Goal: Find contact information: Find contact information

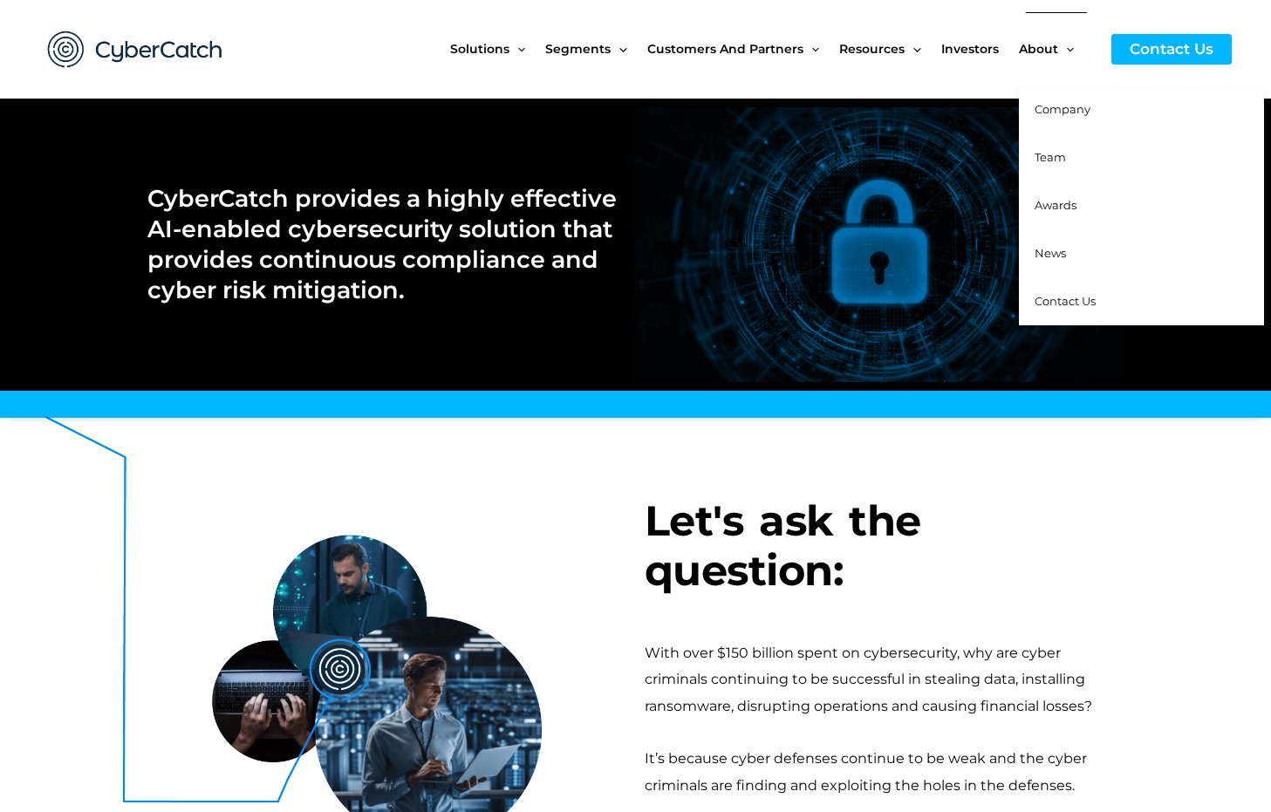
click at [1056, 52] on span "About" at bounding box center [1038, 48] width 39 height 73
click at [1086, 104] on span "Company" at bounding box center [1063, 109] width 56 height 14
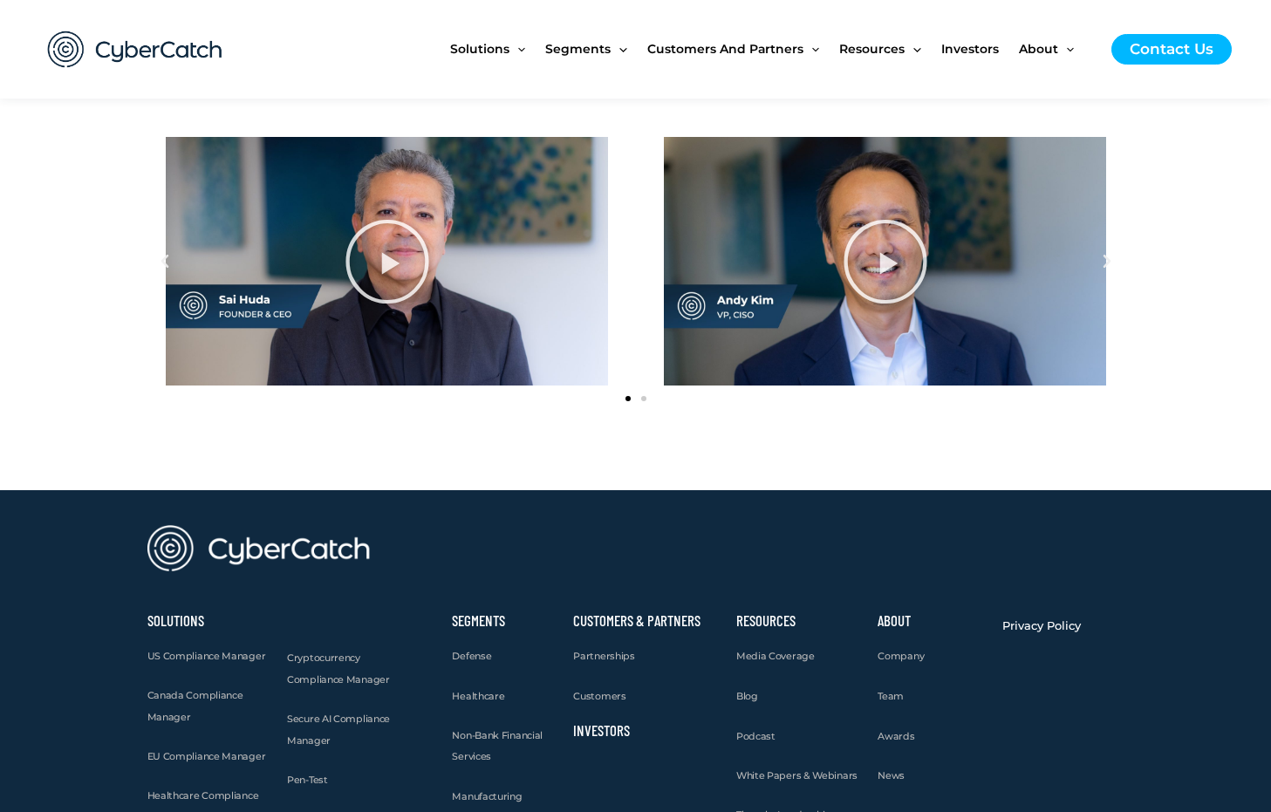
scroll to position [2158, 0]
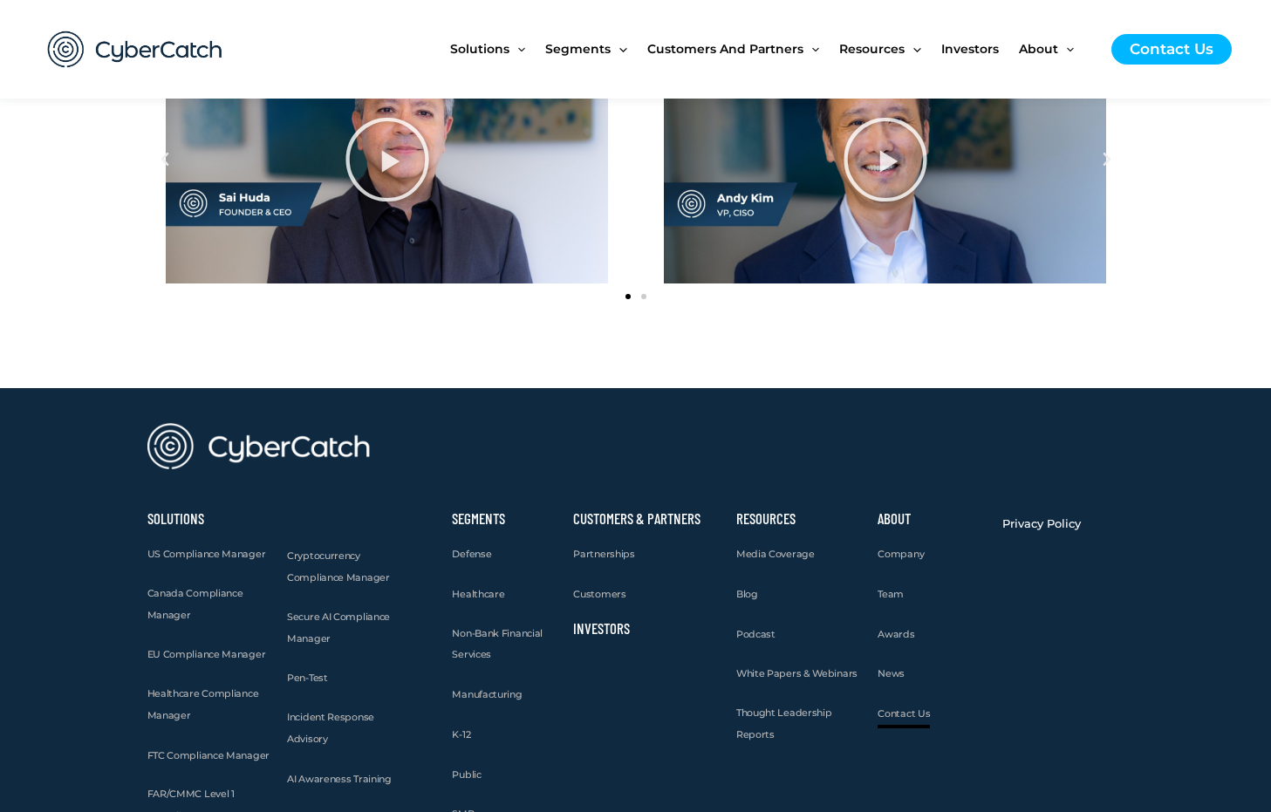
click at [911, 716] on span "Contact Us" at bounding box center [904, 714] width 52 height 12
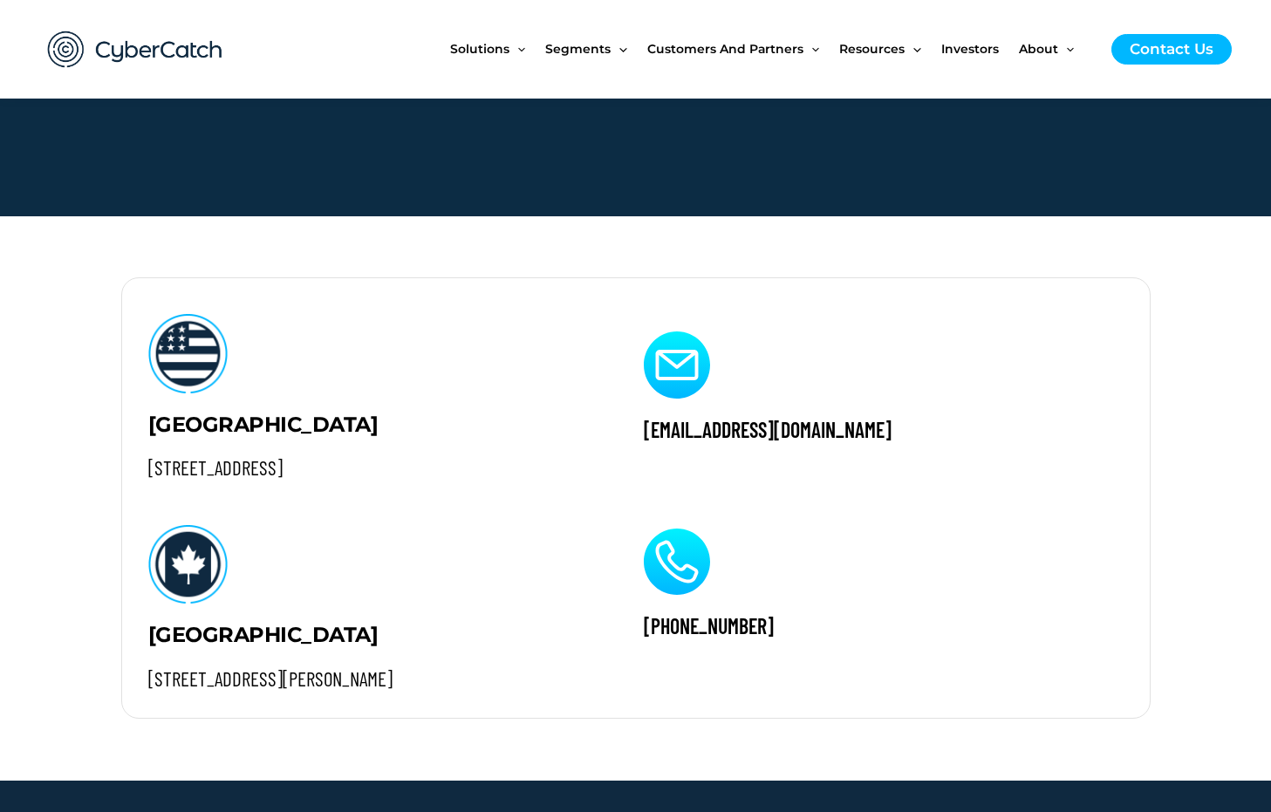
scroll to position [1772, 0]
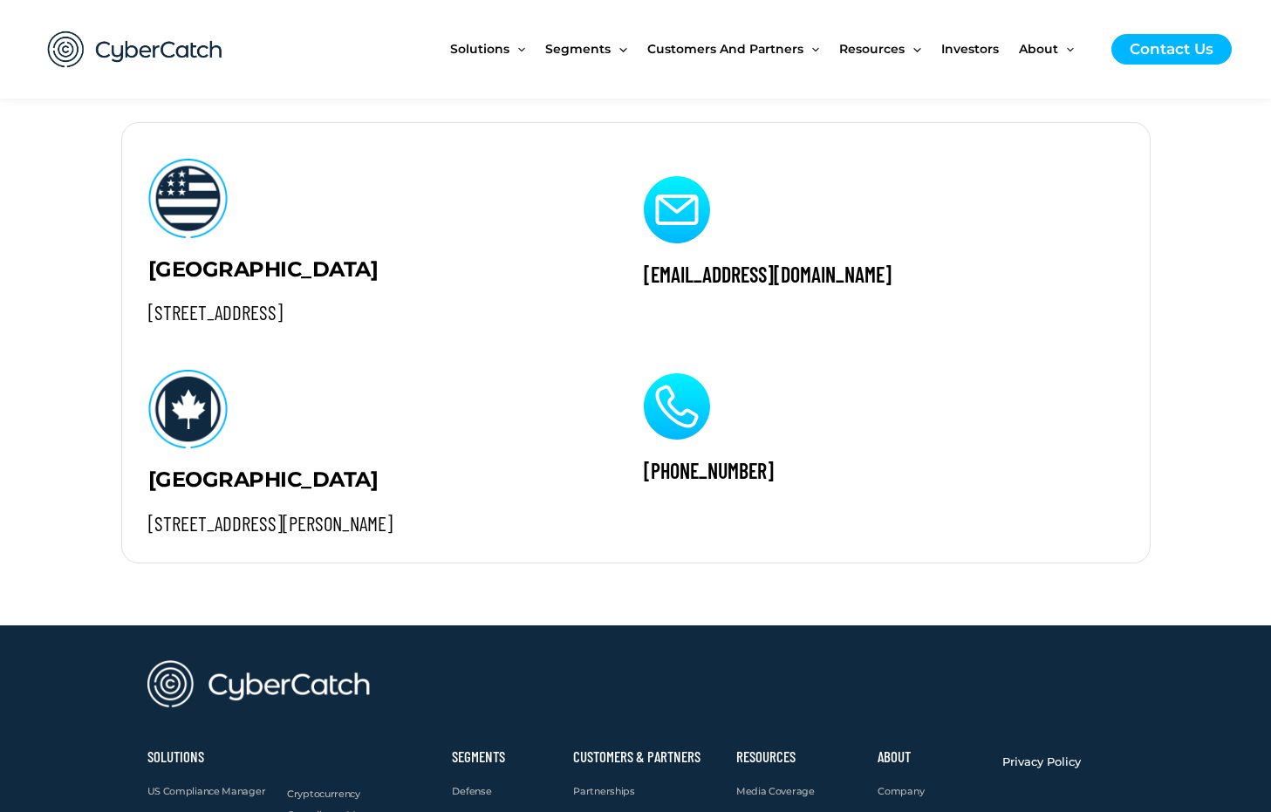
click at [200, 62] on img at bounding box center [135, 49] width 209 height 72
